Goal: Information Seeking & Learning: Check status

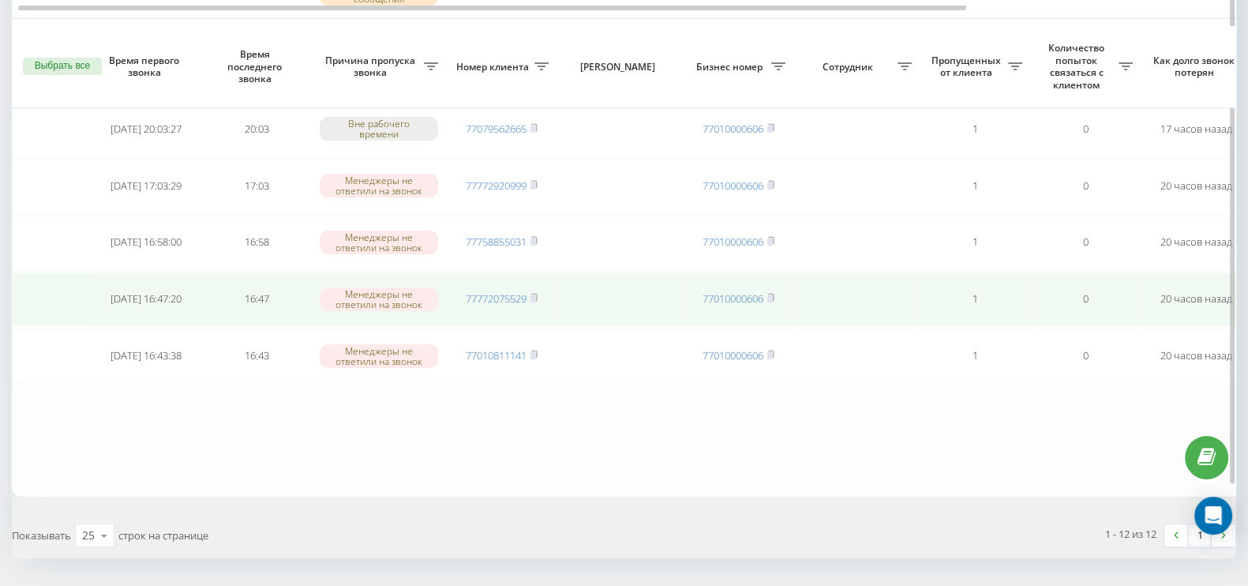
scroll to position [576, 0]
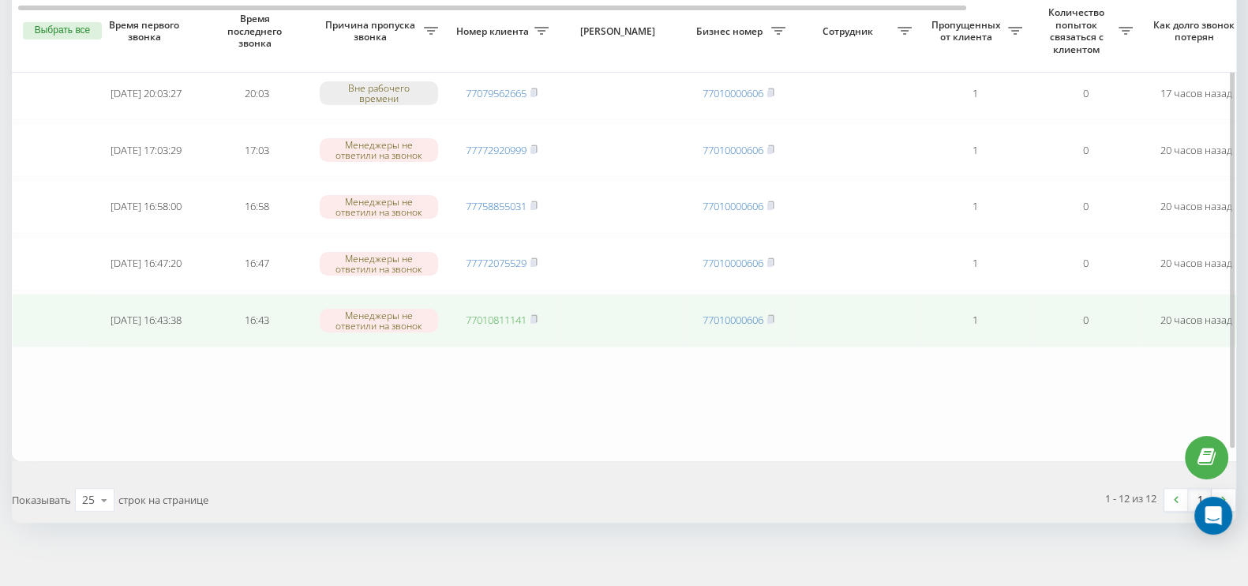
click at [474, 313] on link "77010811141" at bounding box center [496, 320] width 61 height 14
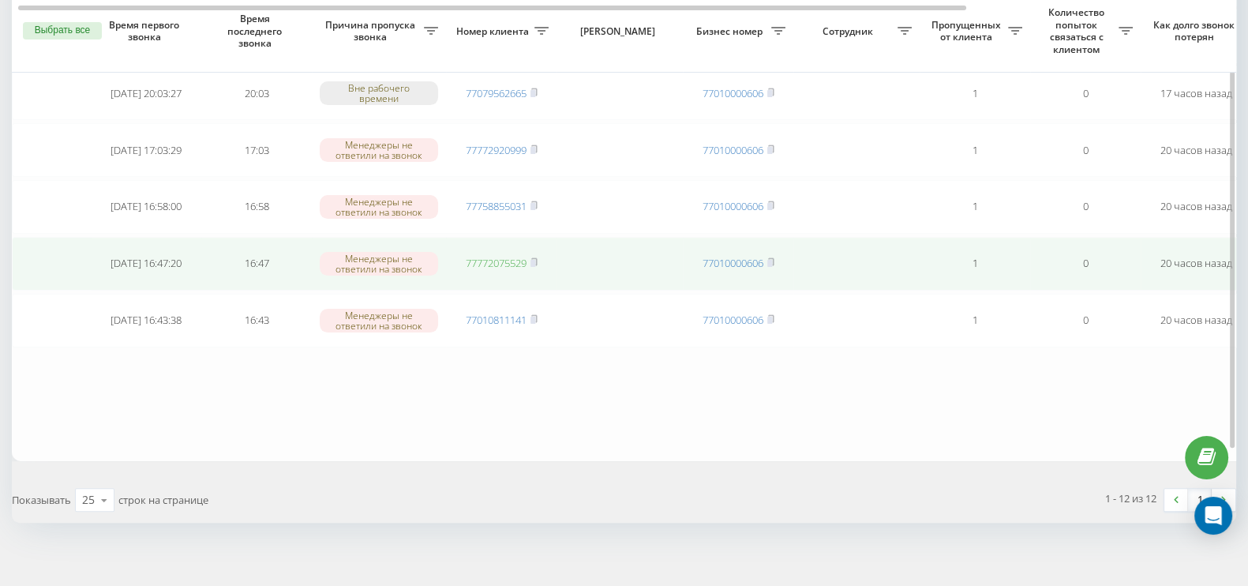
click at [502, 258] on link "77772075529" at bounding box center [496, 263] width 61 height 14
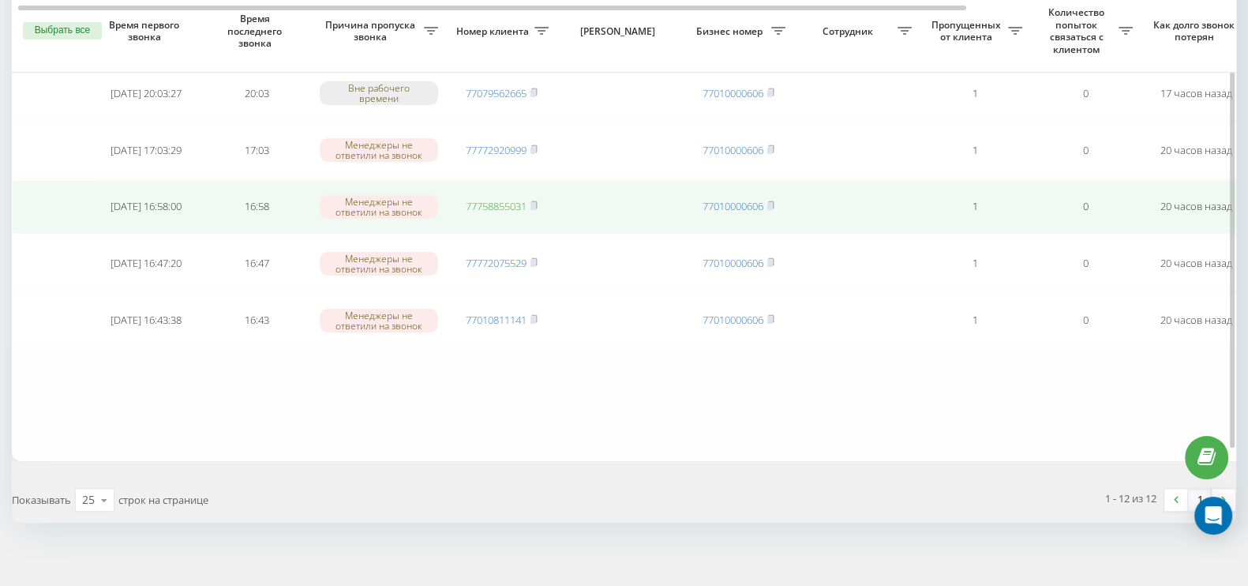
click at [487, 199] on link "77758855031" at bounding box center [496, 206] width 61 height 14
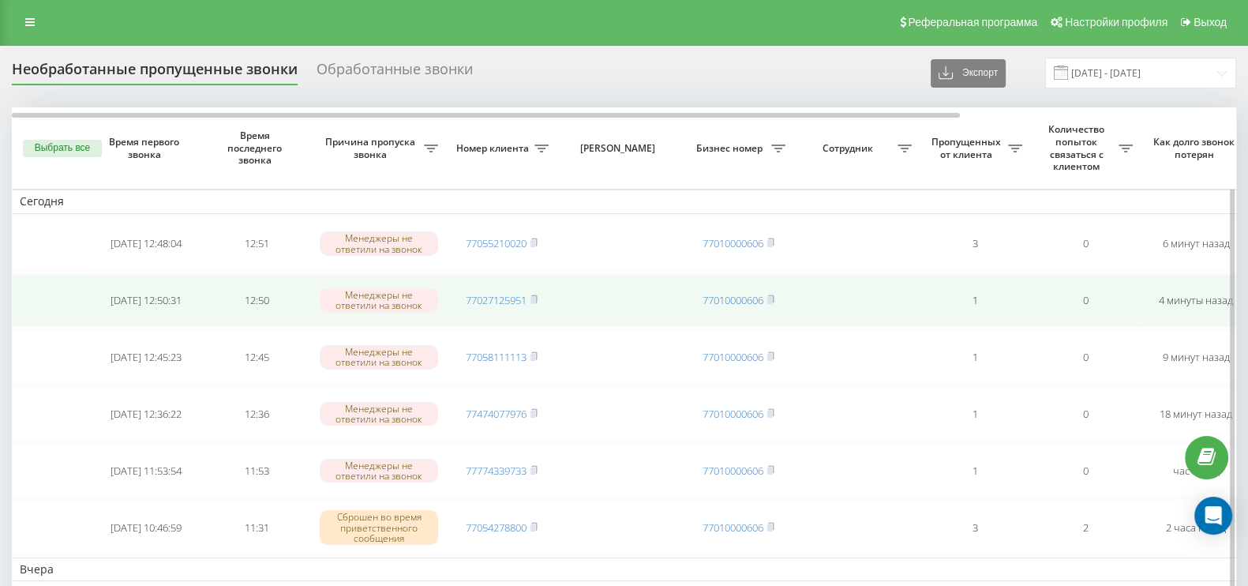
scroll to position [0, 0]
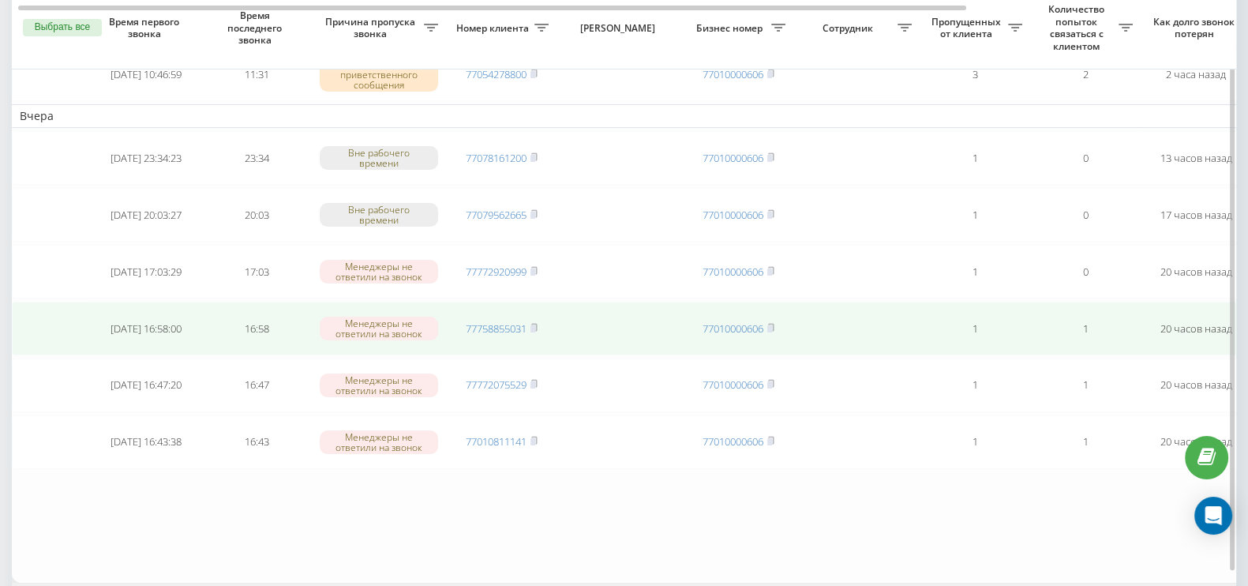
scroll to position [394, 0]
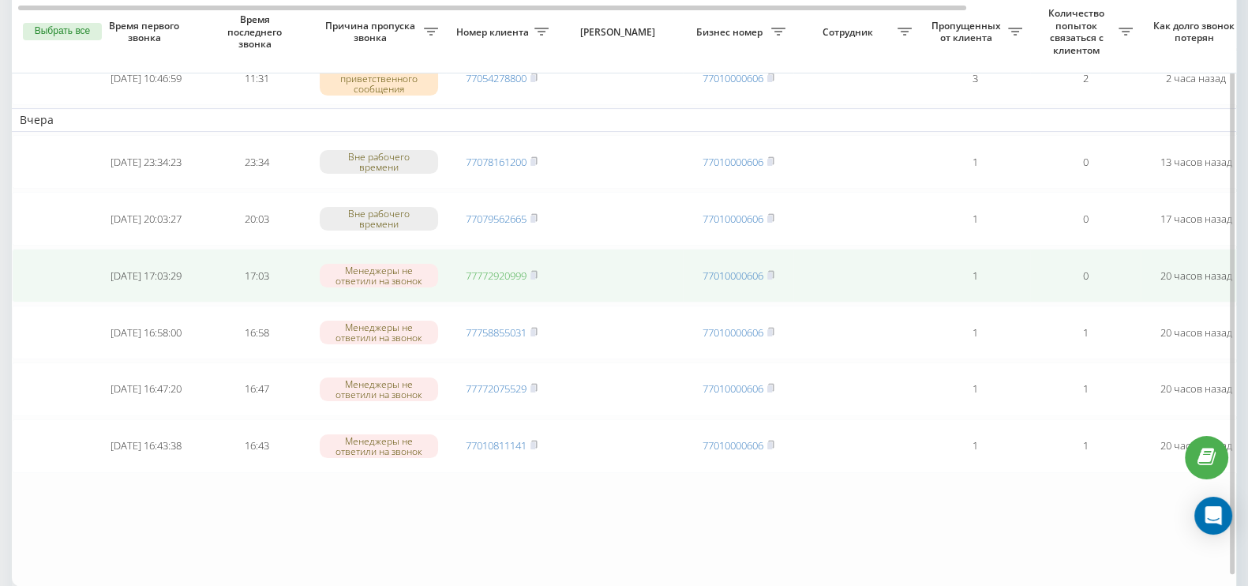
click at [486, 268] on link "77772920999" at bounding box center [496, 275] width 61 height 14
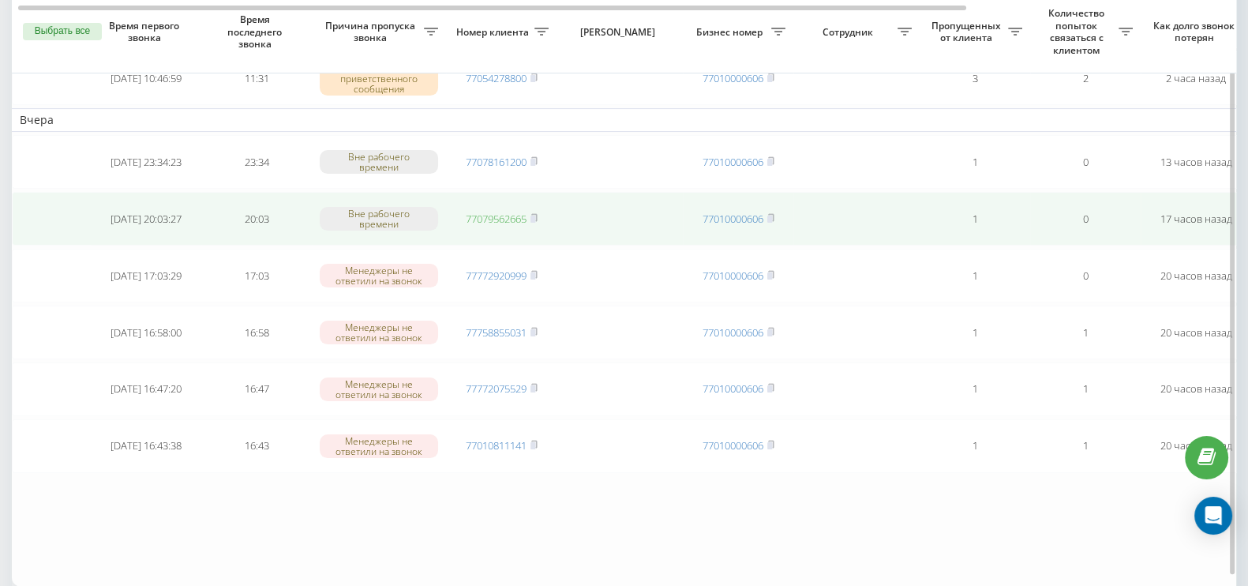
click at [493, 212] on link "77079562665" at bounding box center [496, 219] width 61 height 14
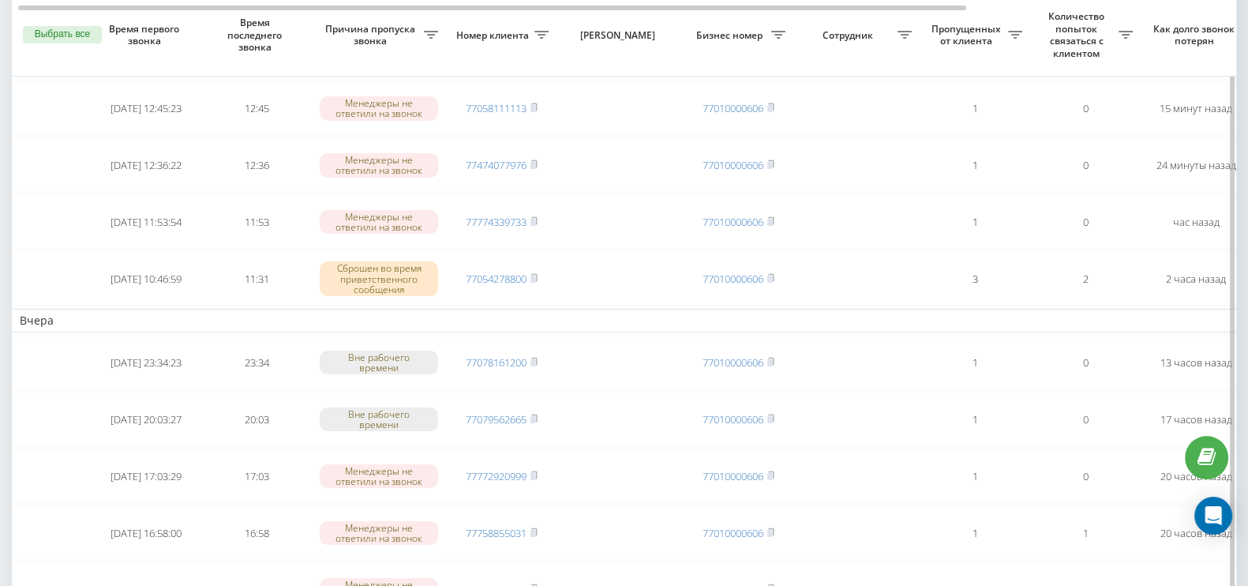
scroll to position [197, 0]
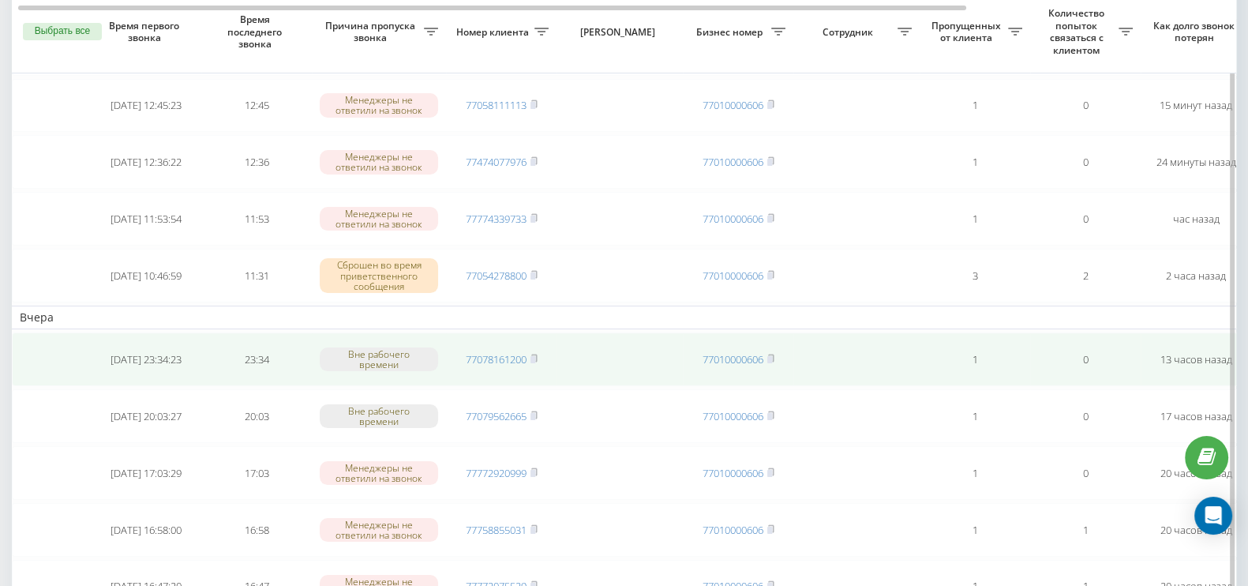
click at [489, 360] on td "77078161200" at bounding box center [501, 359] width 110 height 54
click at [489, 357] on link "77078161200" at bounding box center [496, 359] width 61 height 14
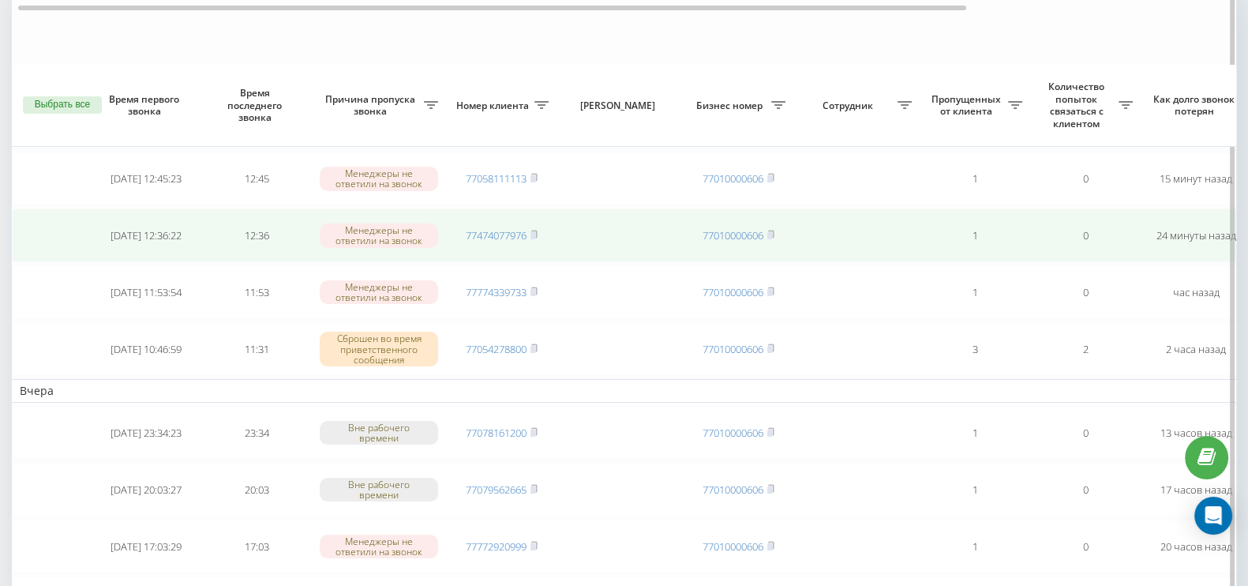
scroll to position [0, 0]
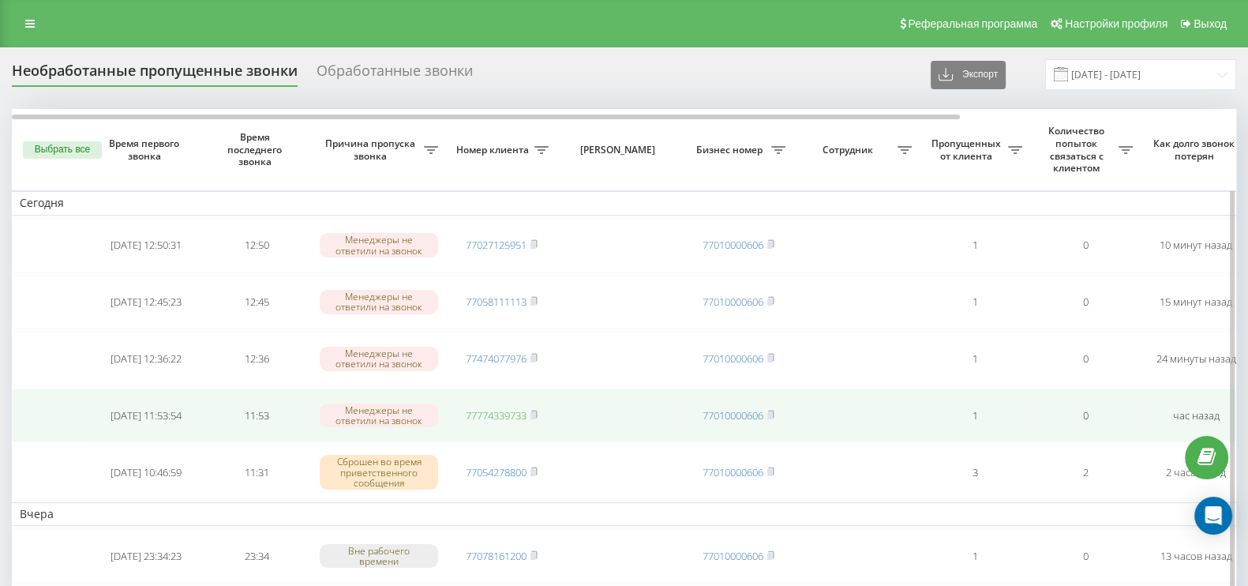
click at [470, 408] on link "77774339733" at bounding box center [496, 415] width 61 height 14
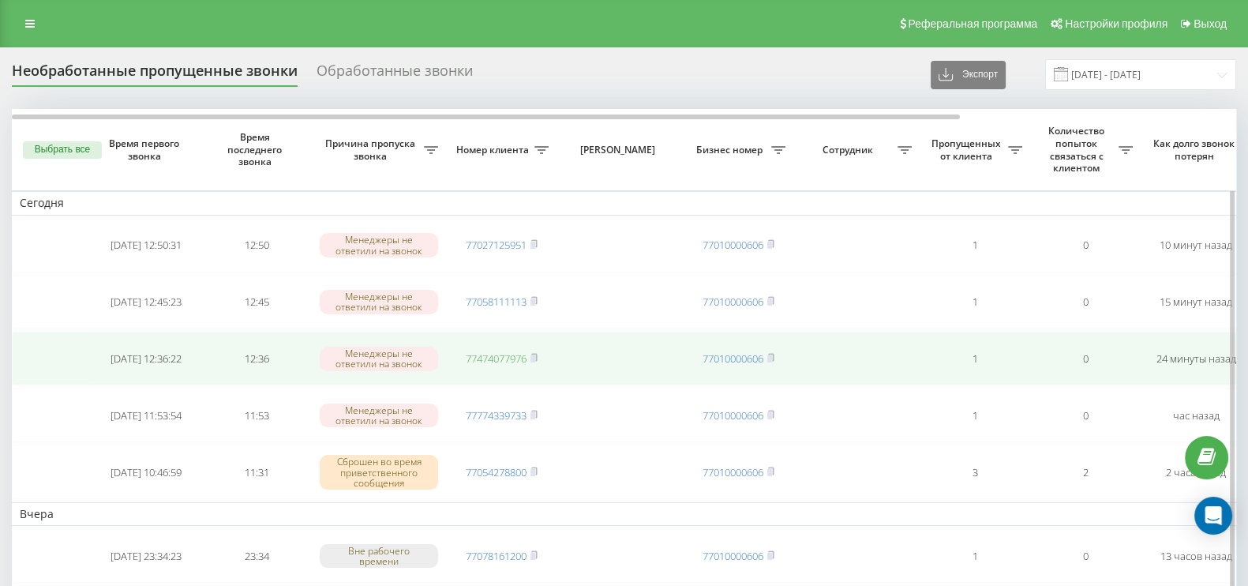
click at [504, 353] on link "77474077976" at bounding box center [496, 358] width 61 height 14
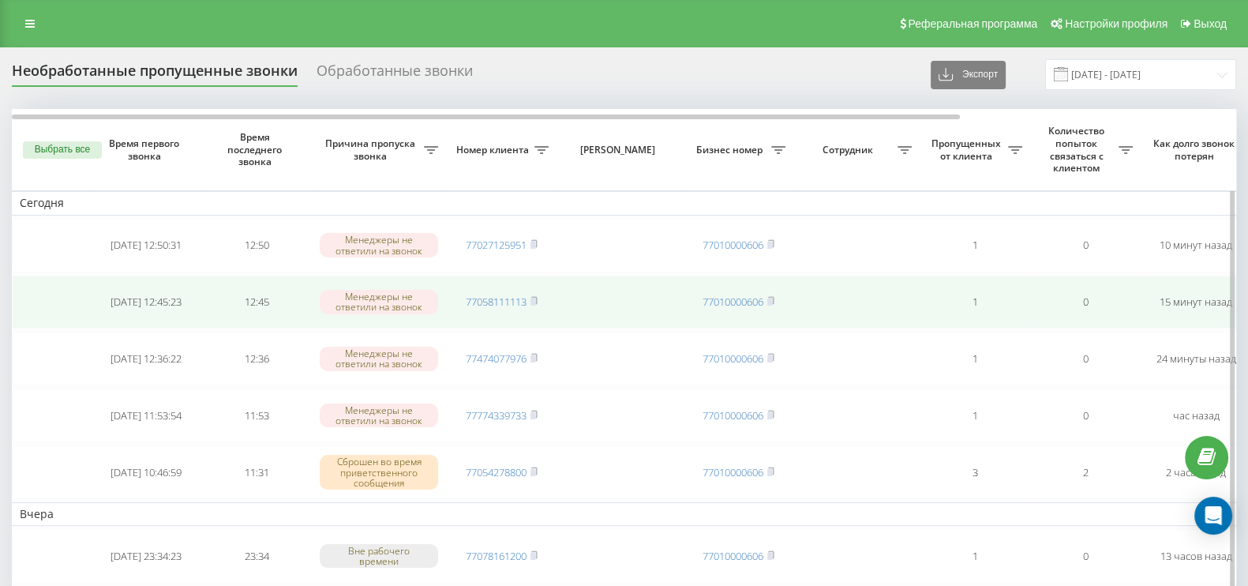
click at [496, 309] on td "77058111113" at bounding box center [501, 302] width 110 height 54
click at [495, 299] on link "77058111113" at bounding box center [496, 301] width 61 height 14
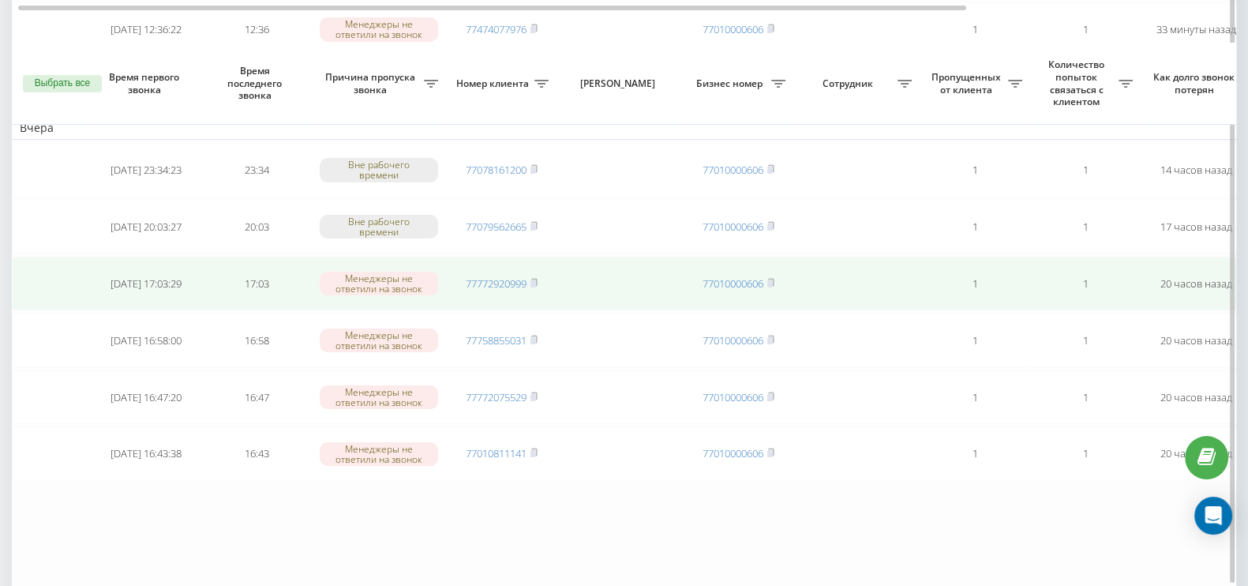
scroll to position [394, 0]
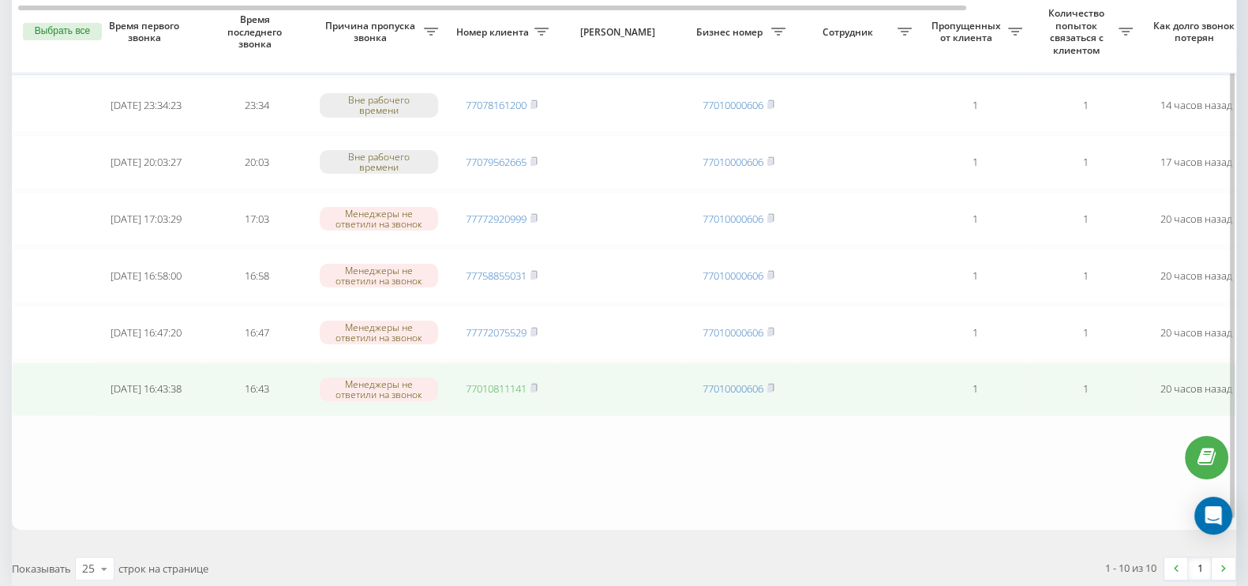
click at [511, 381] on link "77010811141" at bounding box center [496, 388] width 61 height 14
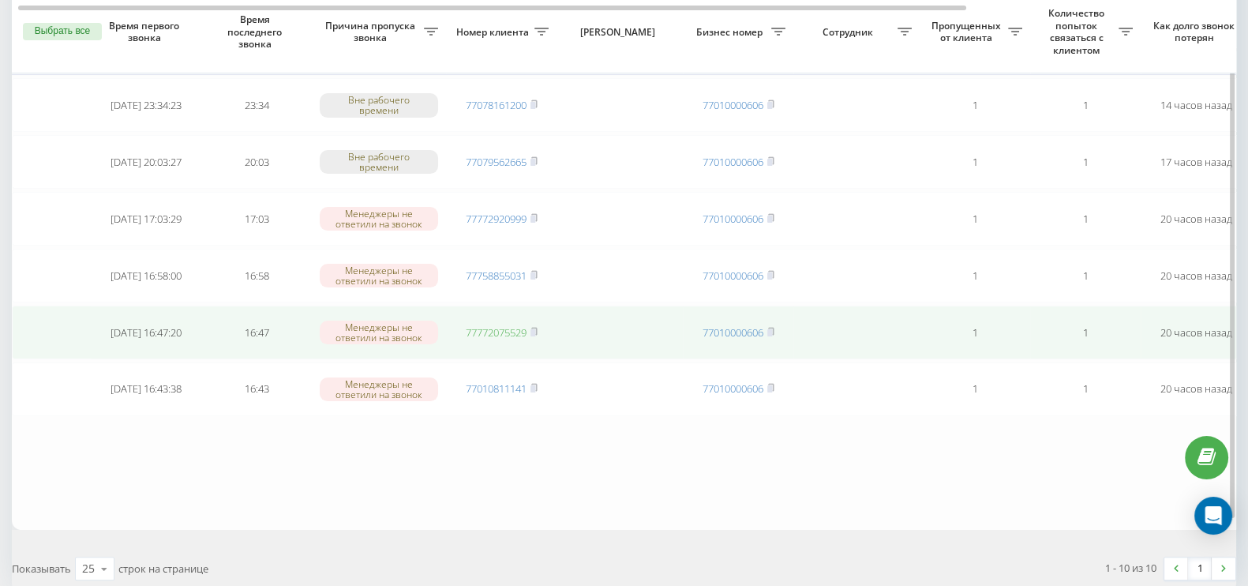
click at [504, 325] on link "77772075529" at bounding box center [496, 332] width 61 height 14
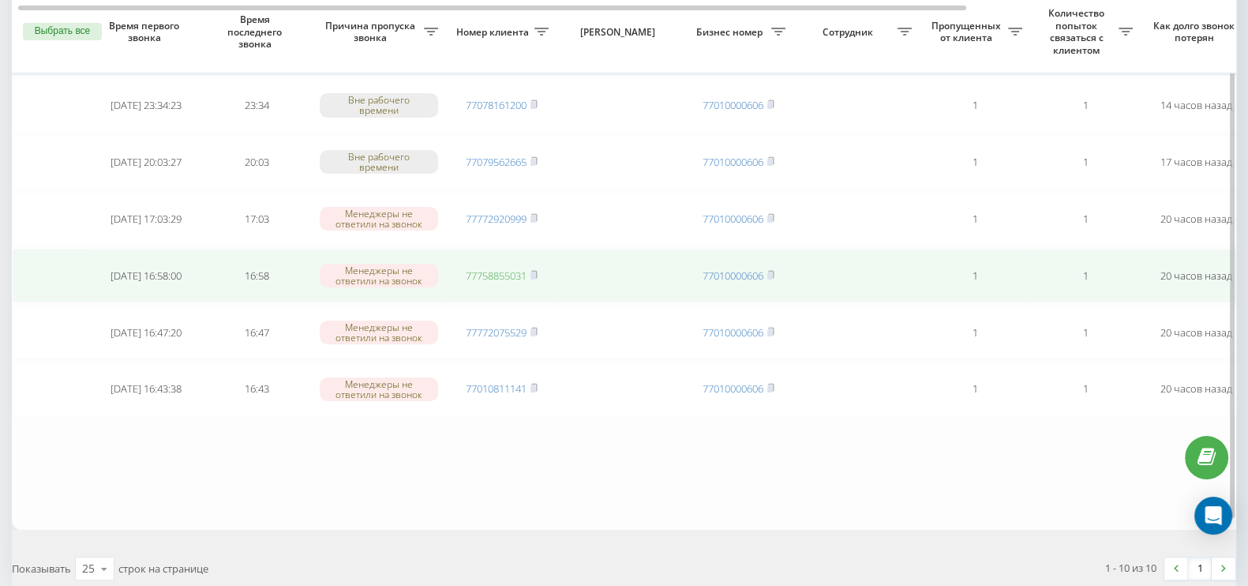
click at [497, 268] on link "77758855031" at bounding box center [496, 275] width 61 height 14
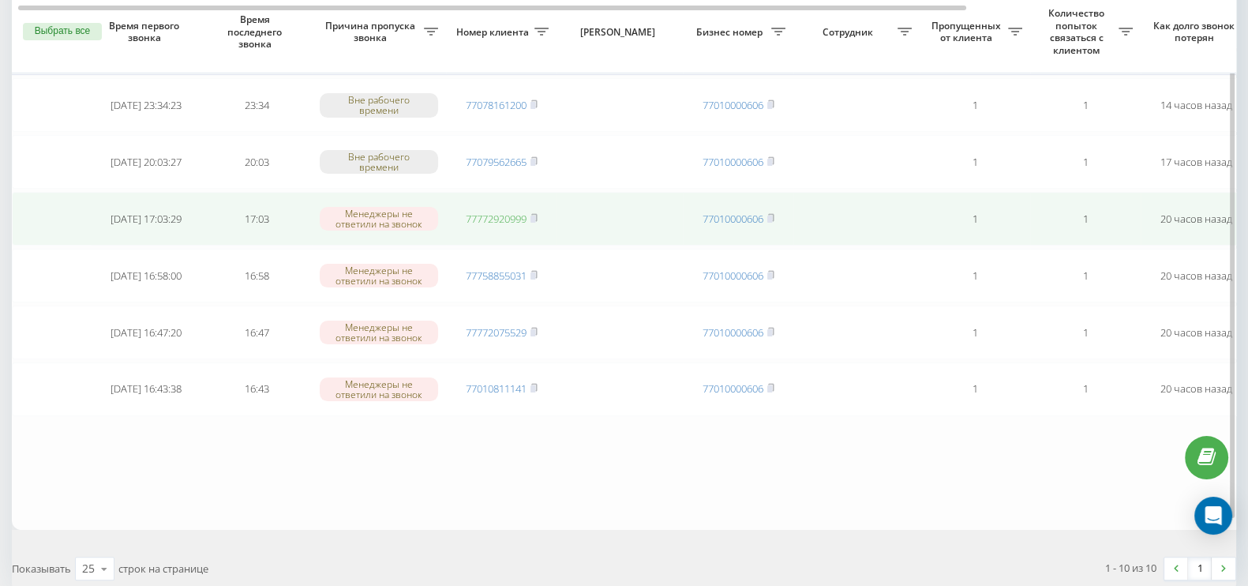
click at [507, 212] on link "77772920999" at bounding box center [496, 219] width 61 height 14
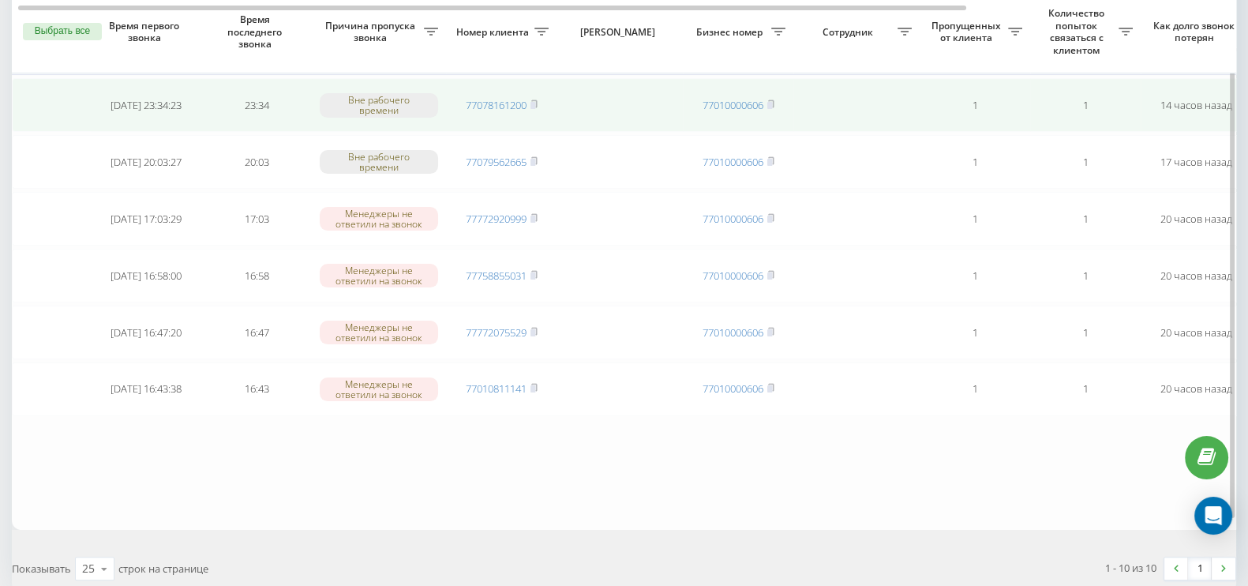
scroll to position [296, 0]
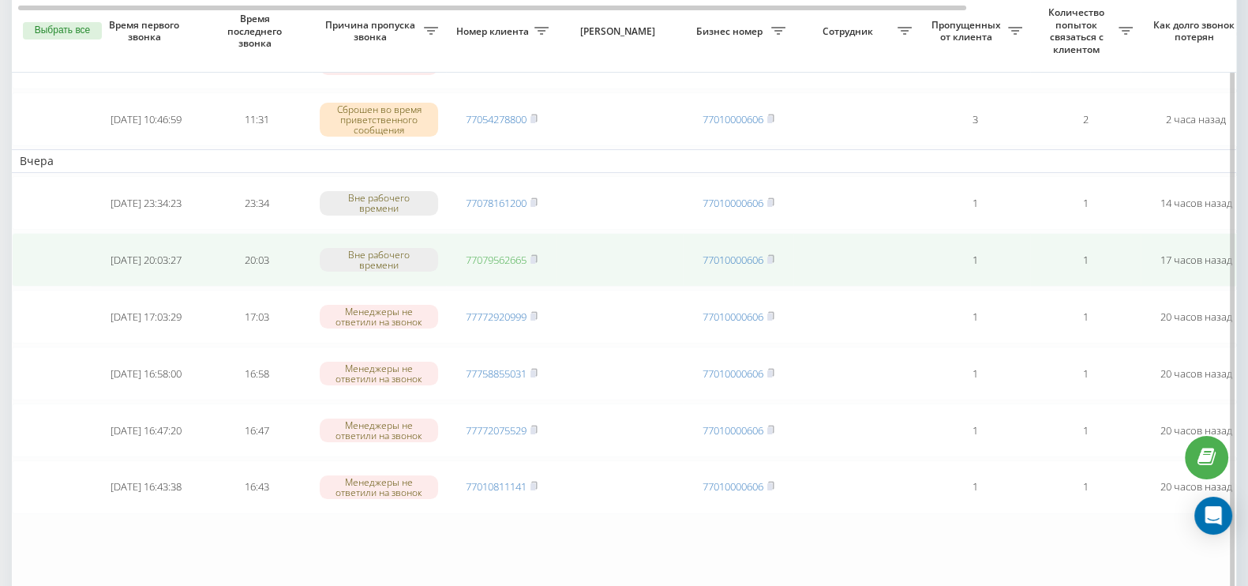
click at [505, 253] on link "77079562665" at bounding box center [496, 260] width 61 height 14
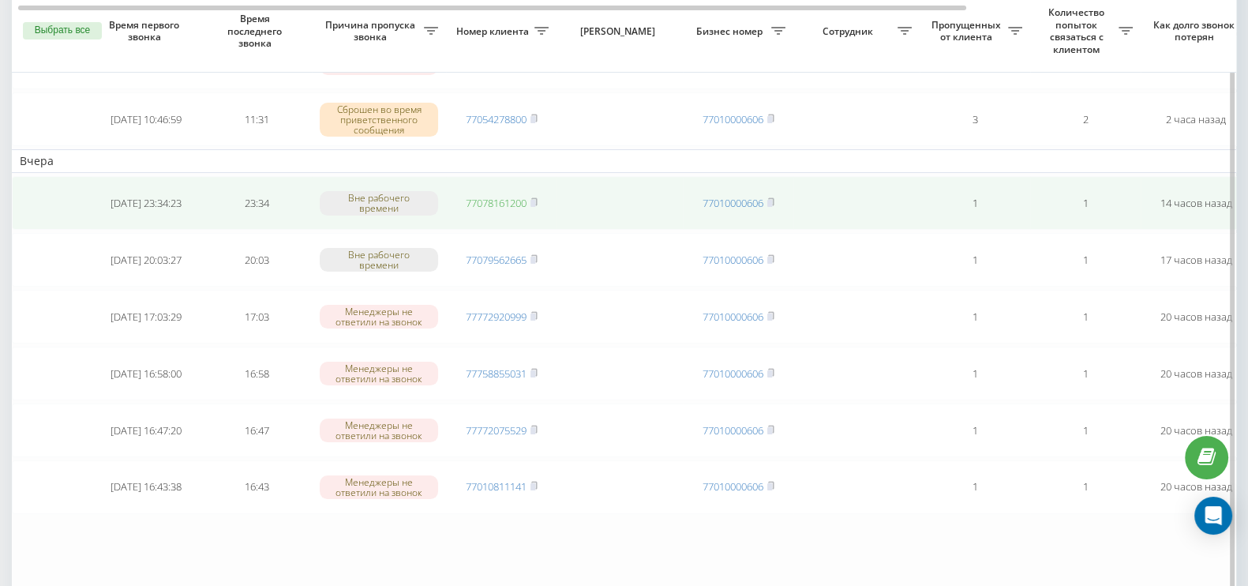
click at [517, 199] on link "77078161200" at bounding box center [496, 203] width 61 height 14
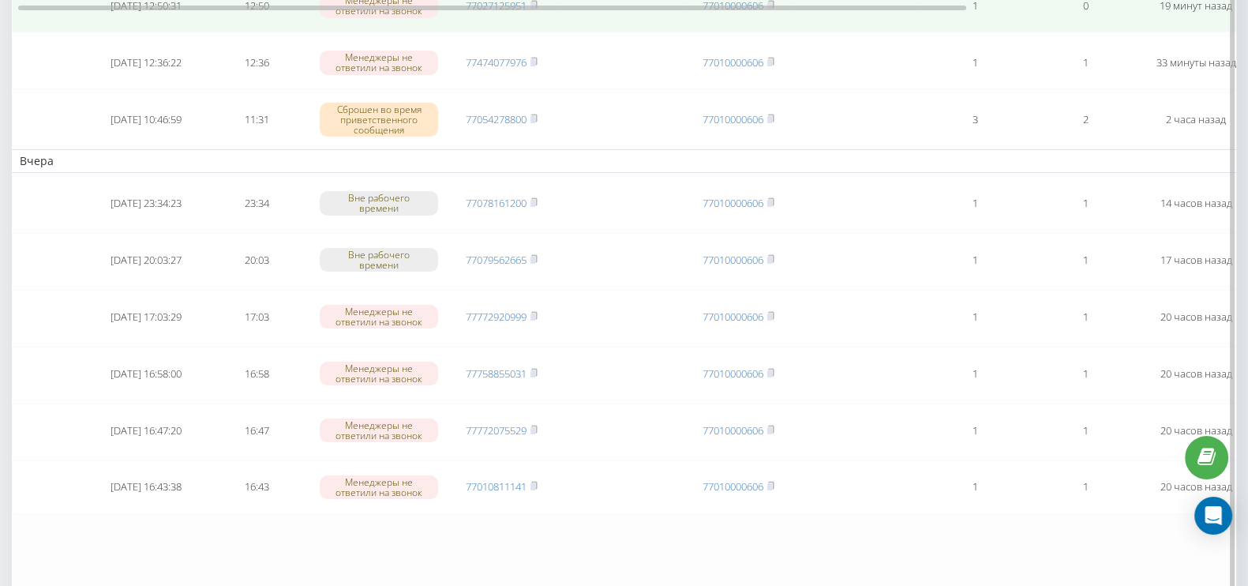
scroll to position [98, 0]
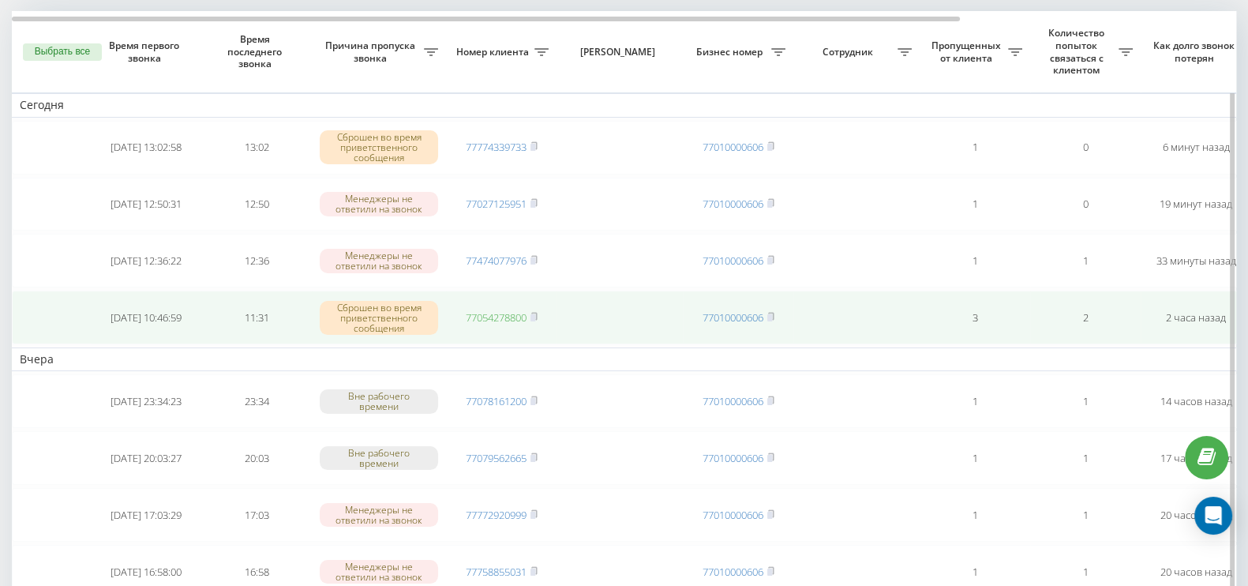
click at [509, 314] on link "77054278800" at bounding box center [496, 317] width 61 height 14
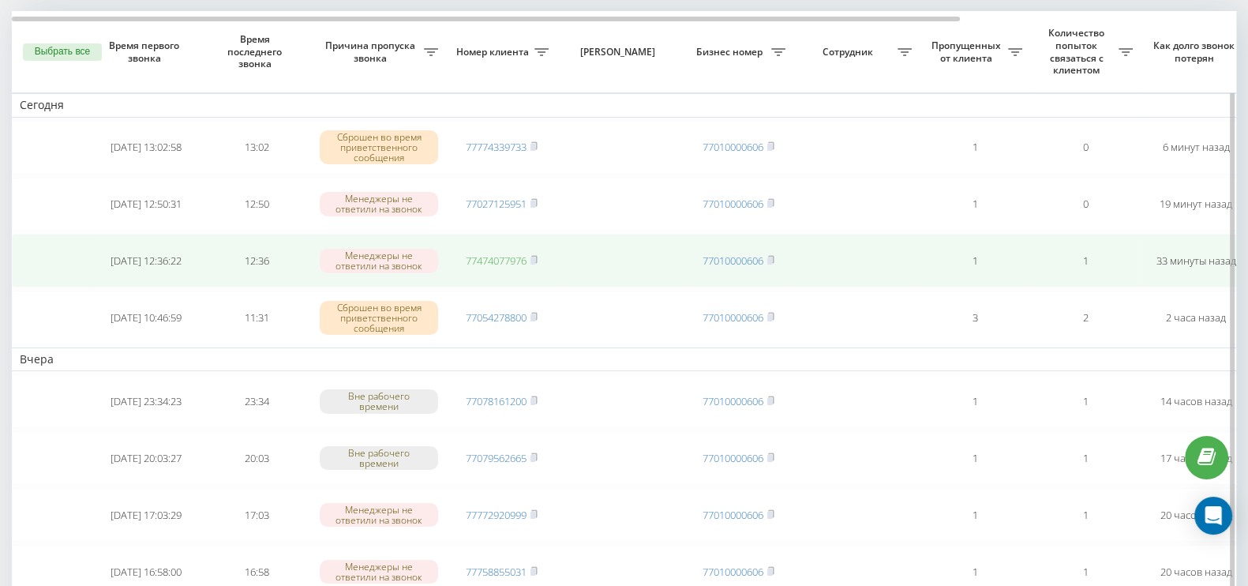
click at [485, 259] on link "77474077976" at bounding box center [496, 260] width 61 height 14
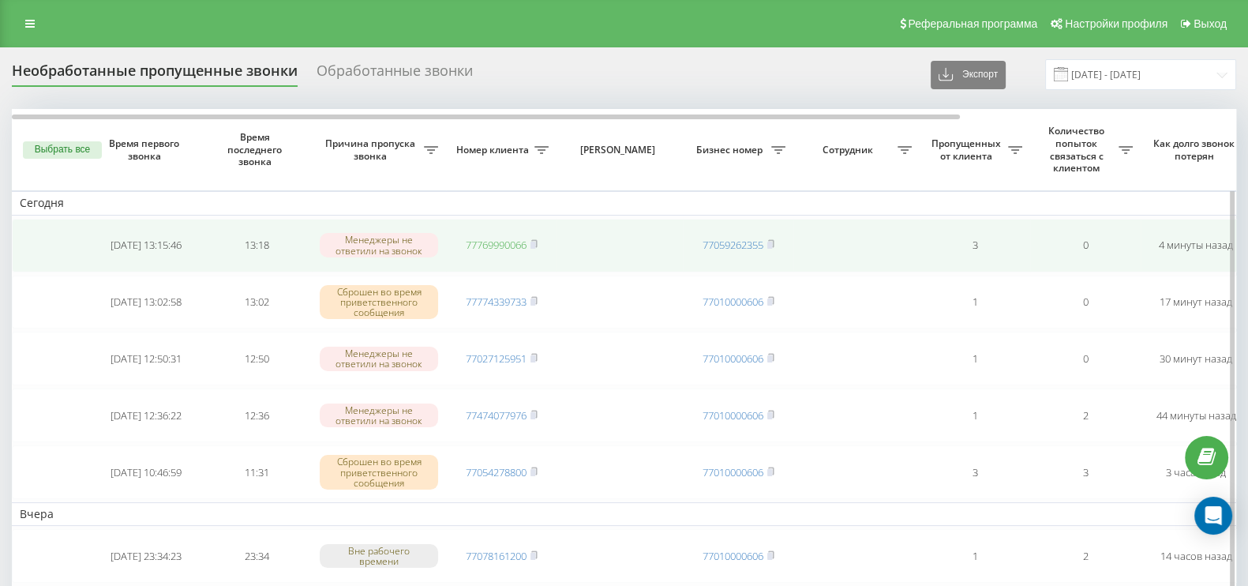
click at [508, 246] on link "77769990066" at bounding box center [496, 245] width 61 height 14
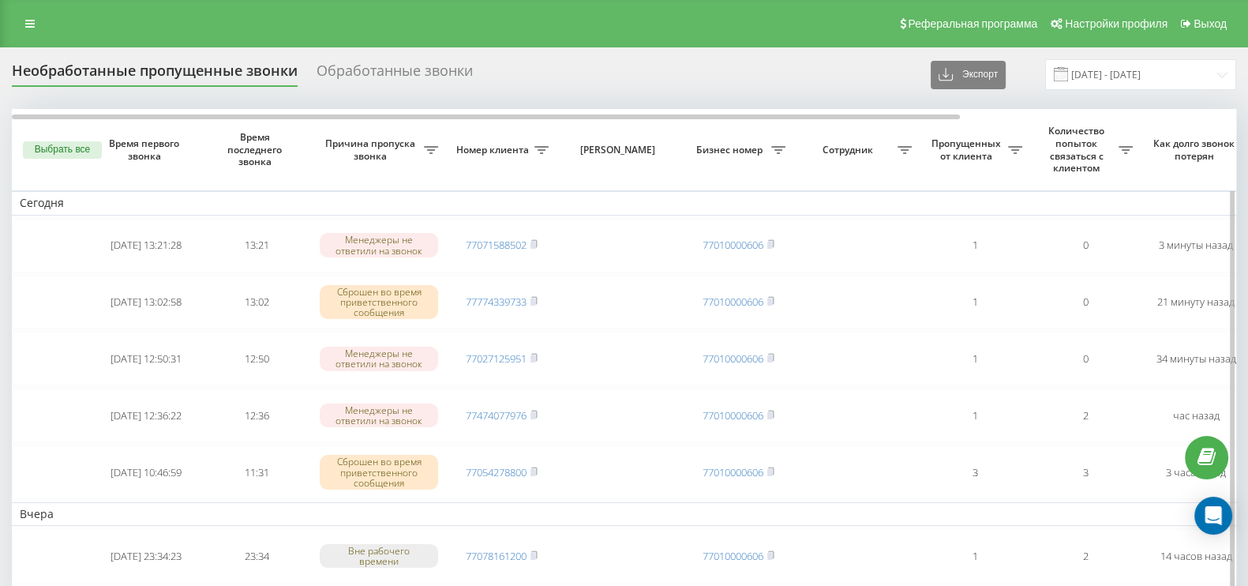
click at [57, 144] on button "Выбрать все" at bounding box center [62, 149] width 79 height 17
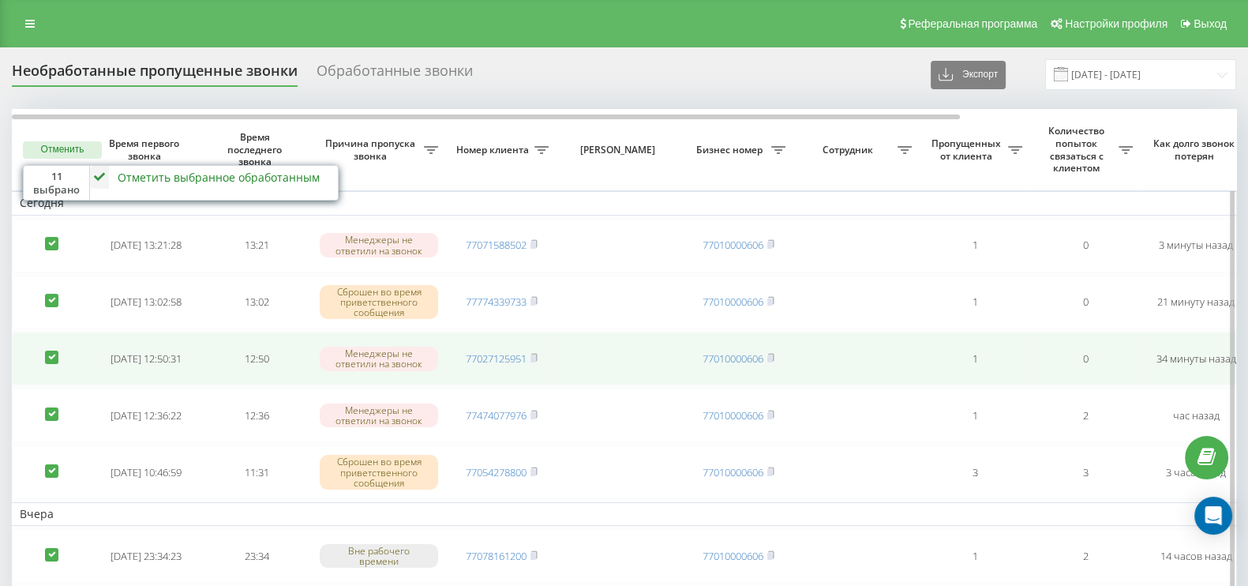
click at [54, 350] on label at bounding box center [51, 350] width 13 height 0
checkbox input "false"
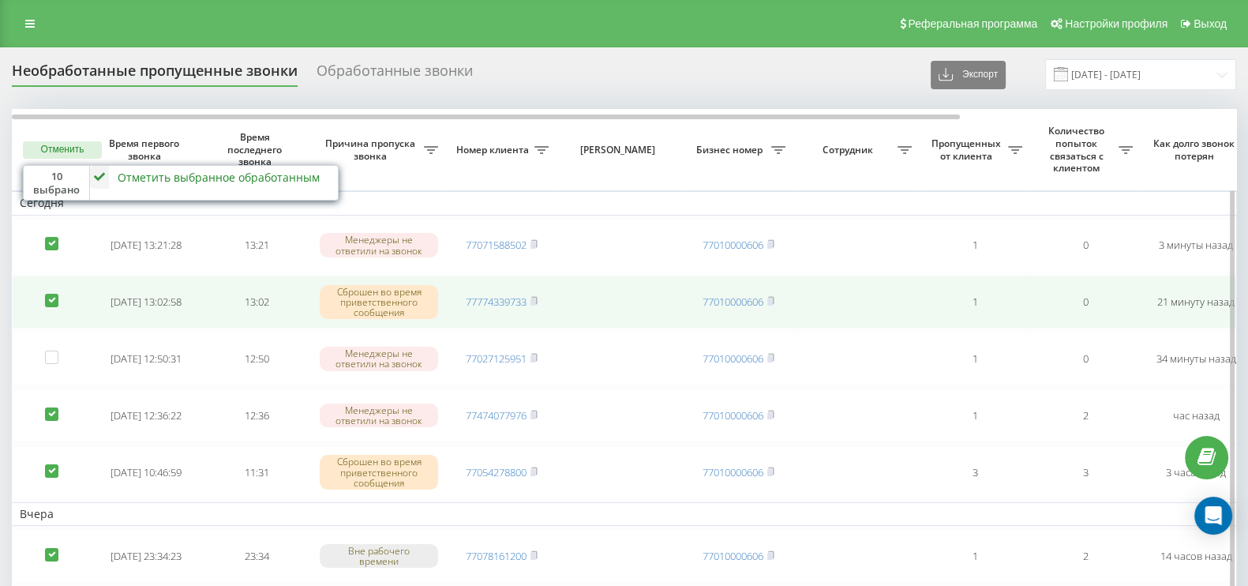
click at [53, 294] on label at bounding box center [51, 294] width 13 height 0
checkbox input "false"
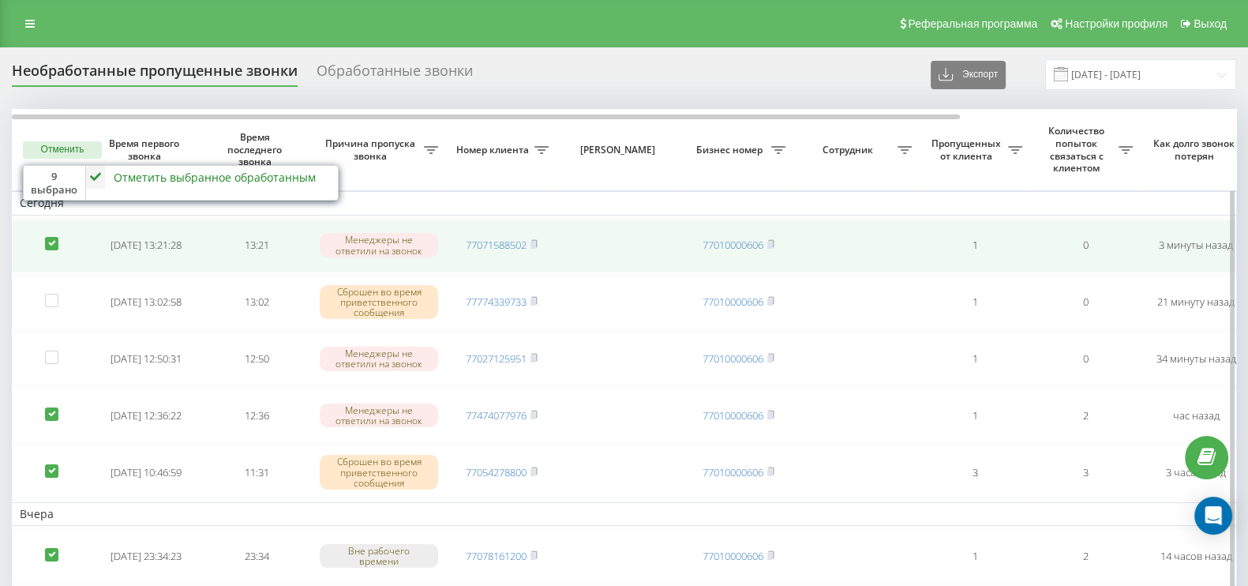
click at [43, 250] on td at bounding box center [51, 246] width 79 height 54
click at [49, 237] on label at bounding box center [51, 237] width 13 height 0
checkbox input "false"
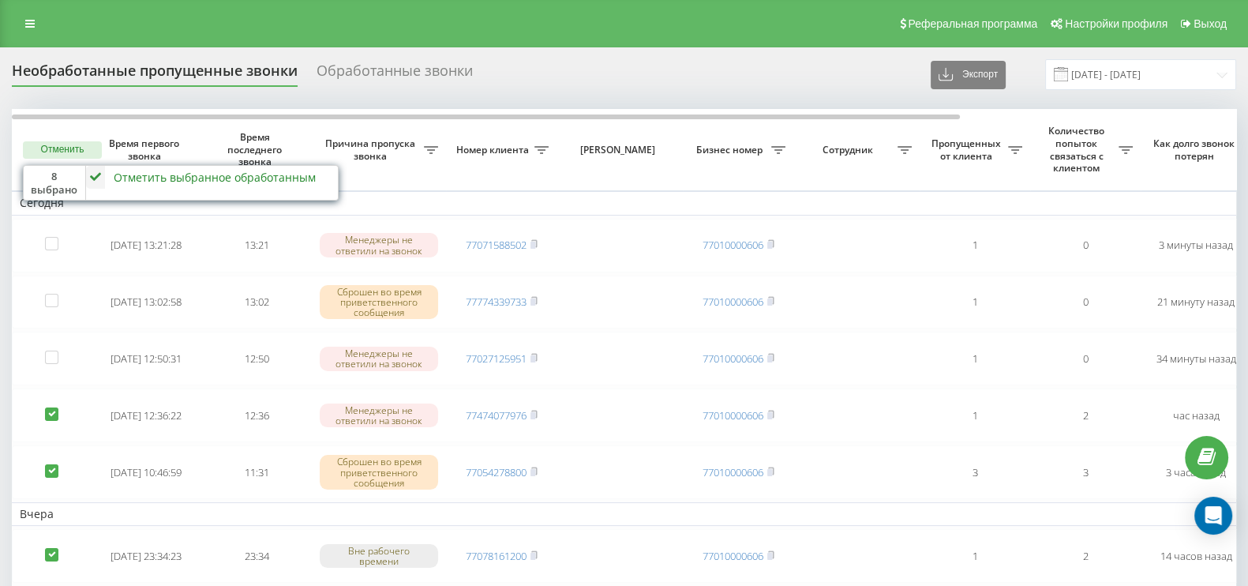
click at [99, 176] on icon at bounding box center [95, 177] width 19 height 23
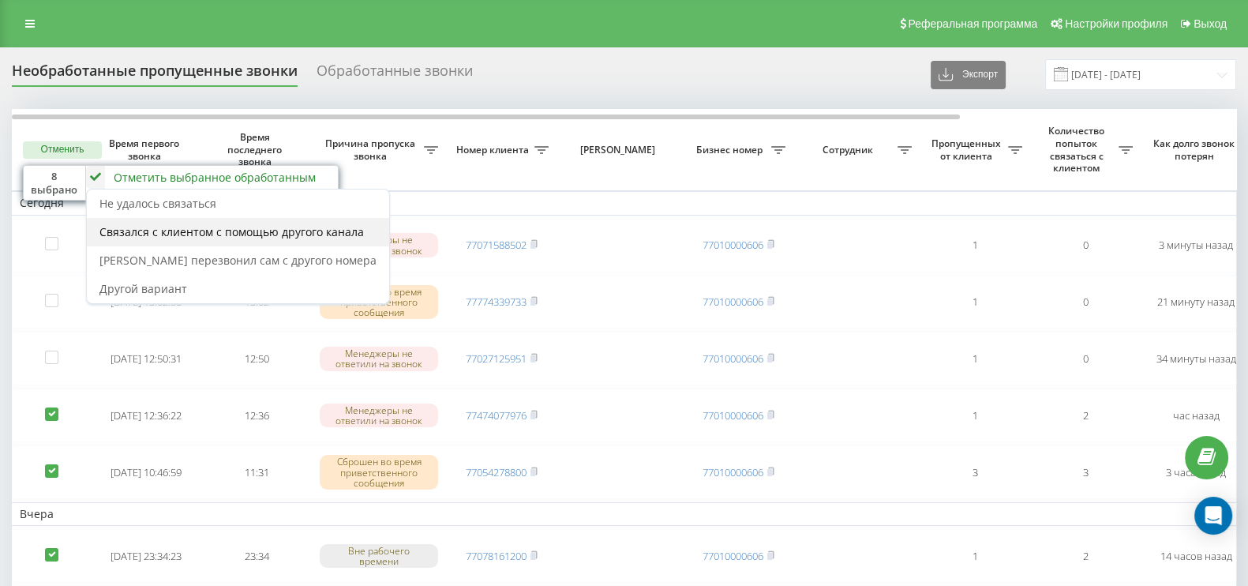
click at [153, 232] on span "Связался с клиентом с помощью другого канала" at bounding box center [231, 231] width 264 height 15
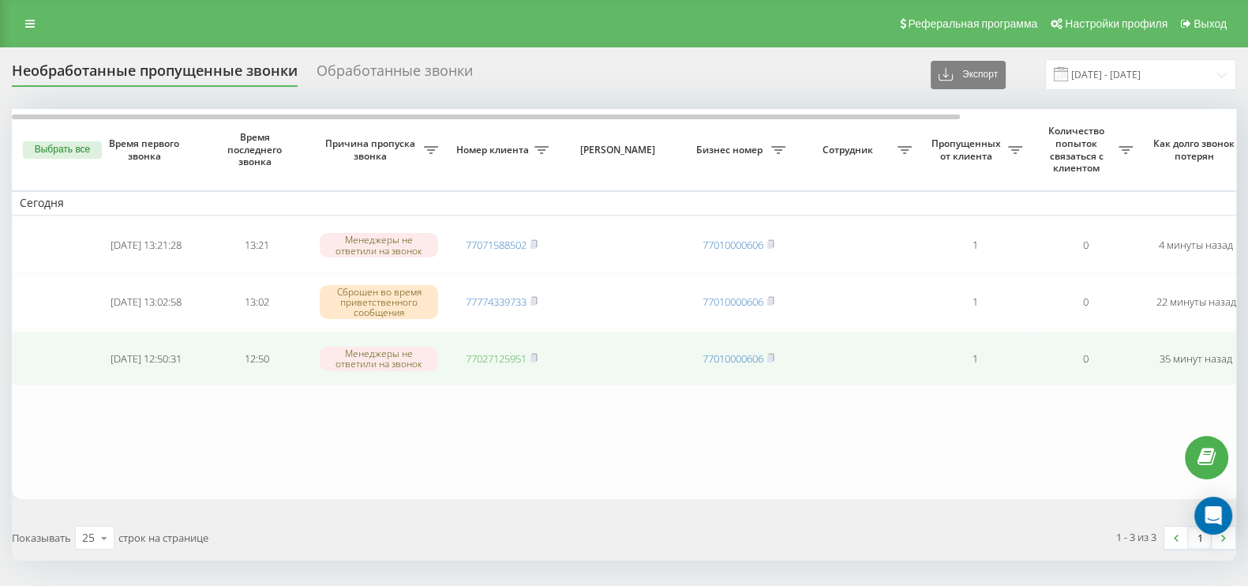
click at [501, 357] on link "77027125951" at bounding box center [496, 358] width 61 height 14
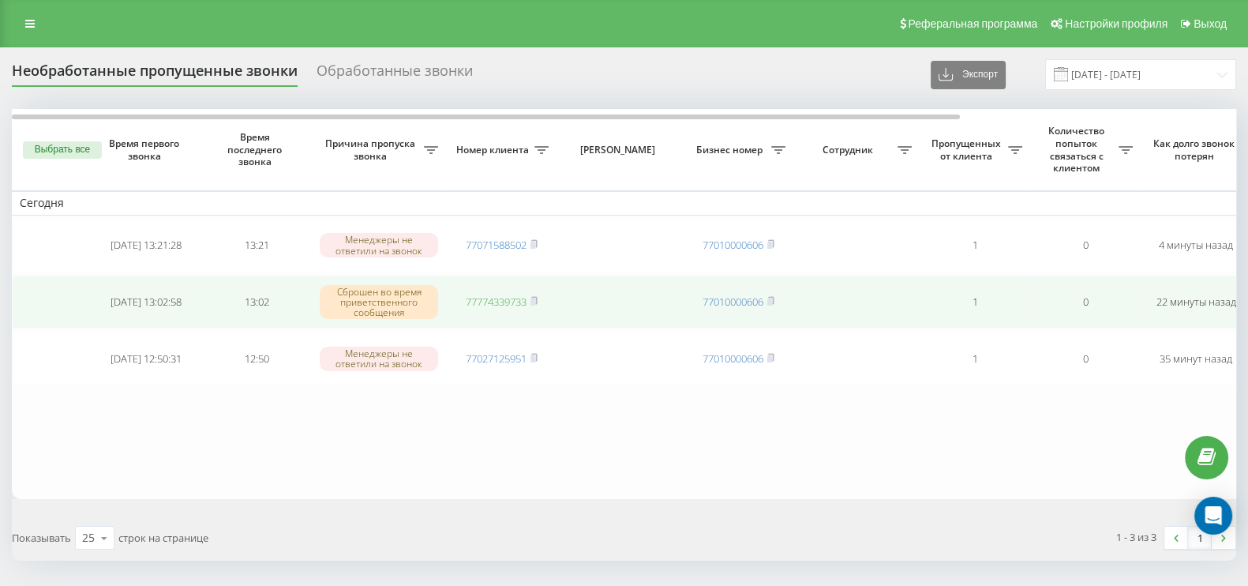
click at [507, 301] on link "77774339733" at bounding box center [496, 301] width 61 height 14
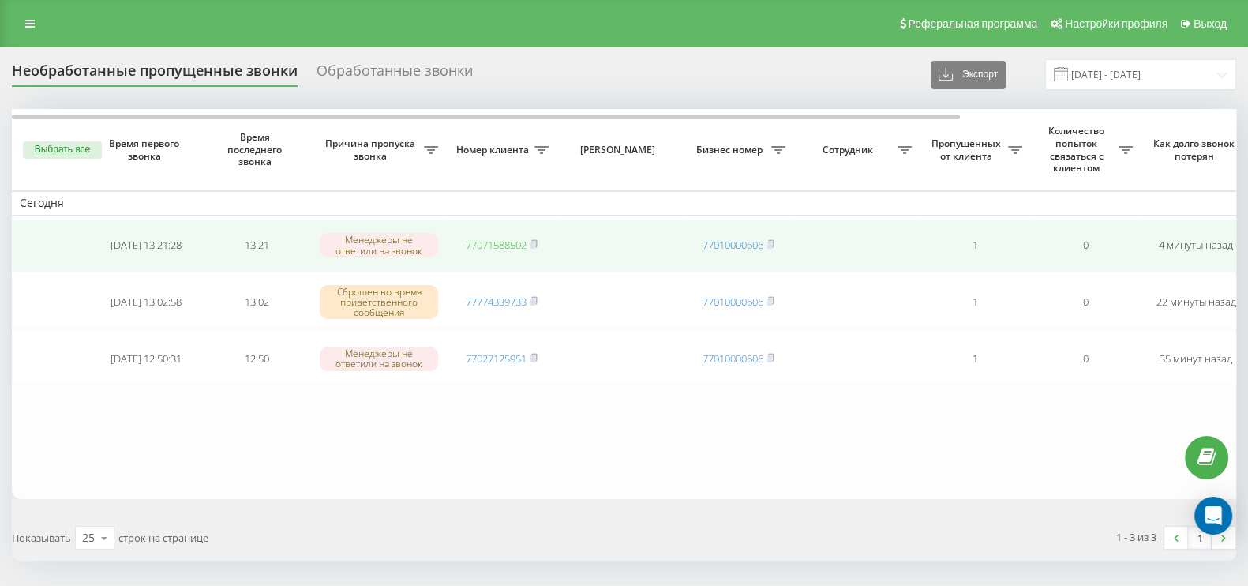
click at [502, 238] on link "77071588502" at bounding box center [496, 245] width 61 height 14
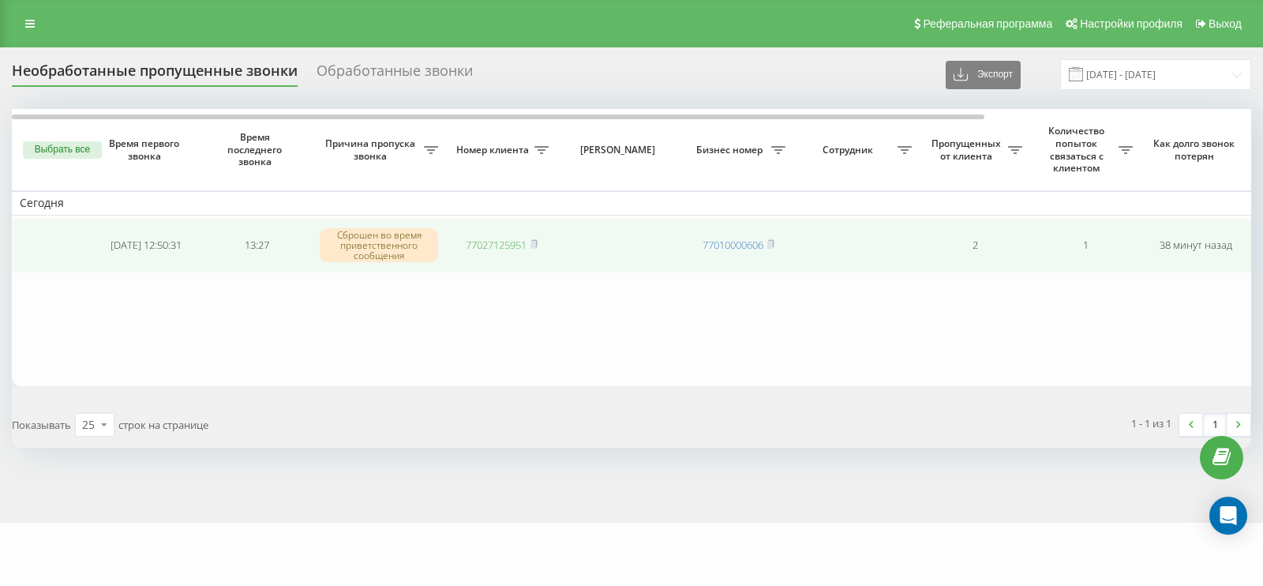
click at [492, 240] on link "77027125951" at bounding box center [496, 245] width 61 height 14
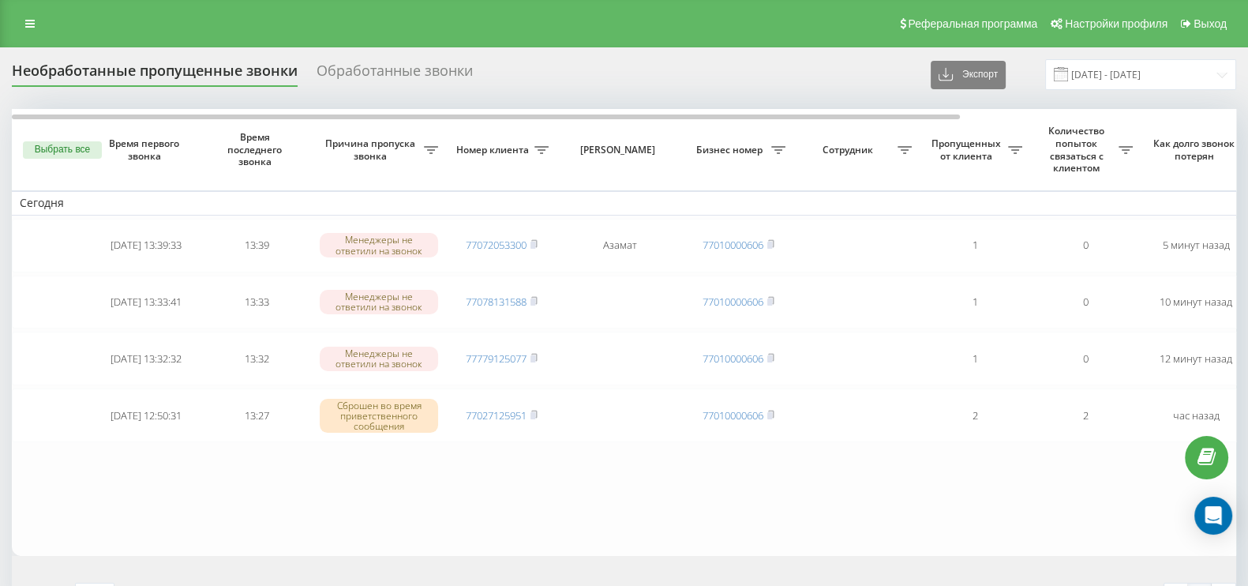
click at [725, 534] on table "Сегодня 2025-09-22 13:39:33 13:39 Менеджеры не ответили на звонок 77072053300 А…" at bounding box center [801, 332] width 1578 height 447
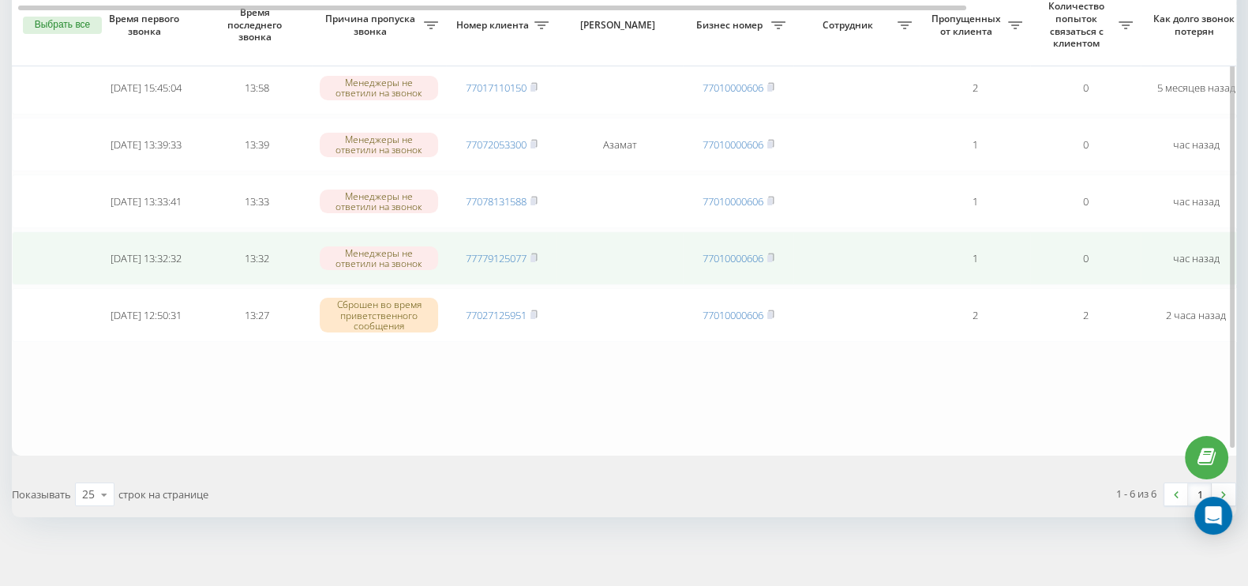
scroll to position [115, 0]
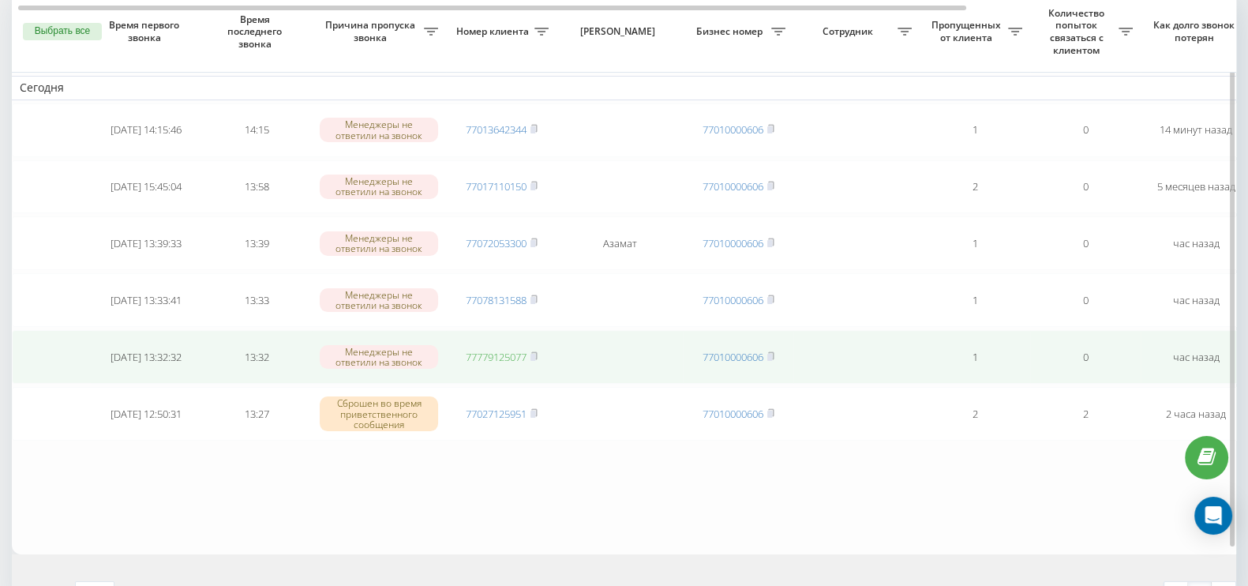
click at [521, 350] on link "77779125077" at bounding box center [496, 357] width 61 height 14
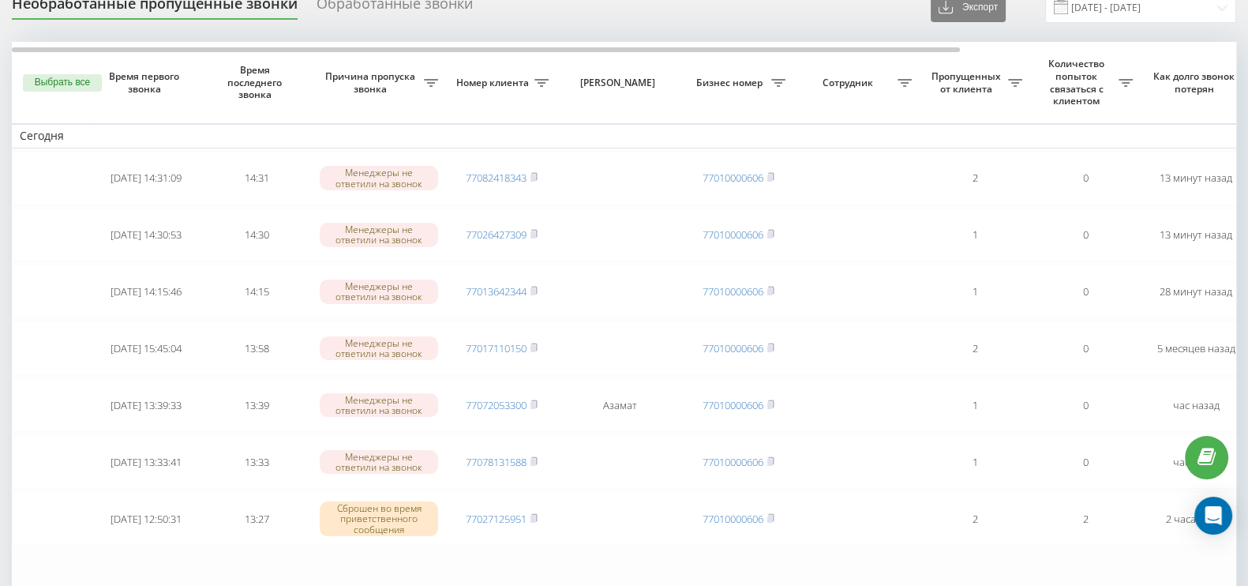
scroll to position [98, 0]
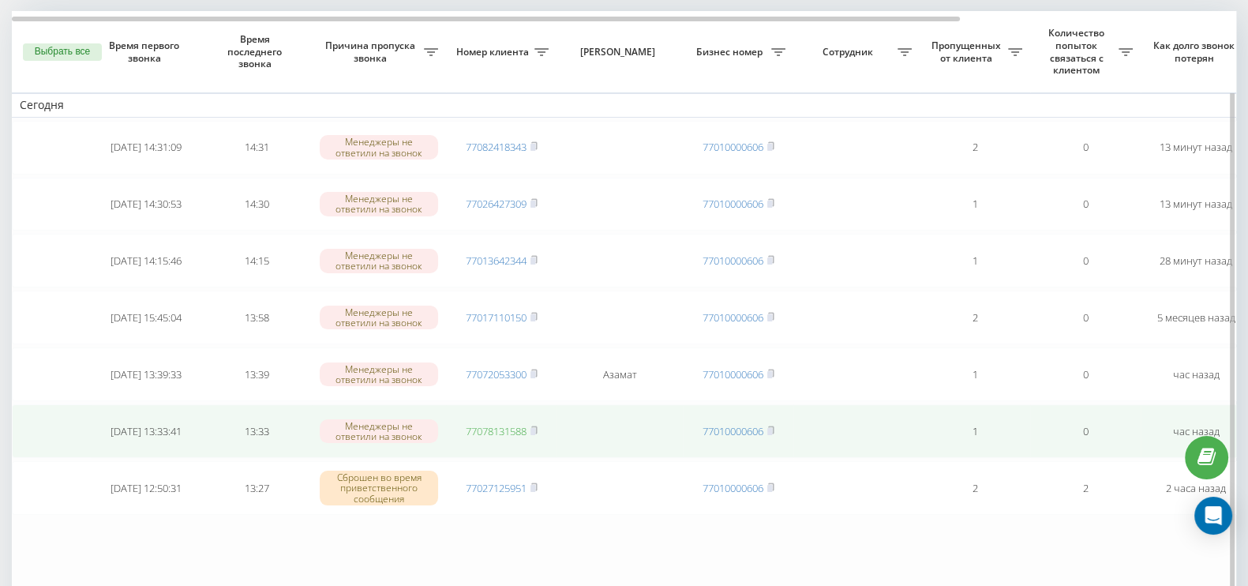
click at [504, 426] on link "77078131588" at bounding box center [496, 431] width 61 height 14
